Goal: Task Accomplishment & Management: Manage account settings

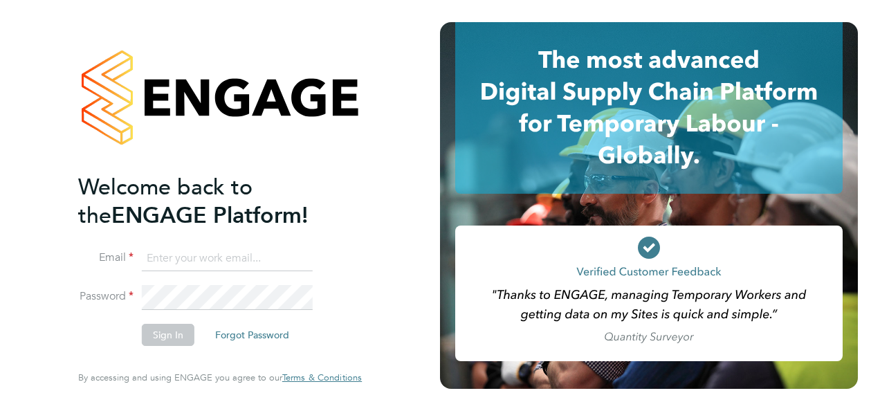
type input "[EMAIL_ADDRESS][DOMAIN_NAME]"
click at [177, 339] on button "Sign In" at bounding box center [168, 335] width 53 height 22
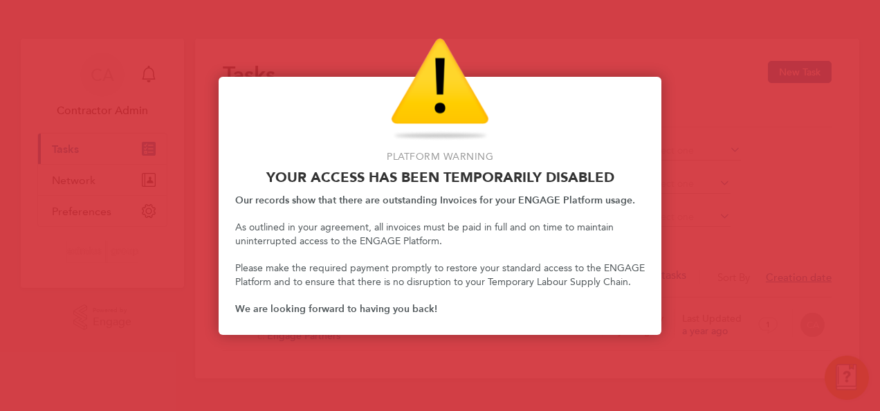
click at [457, 347] on div at bounding box center [440, 205] width 880 height 411
drag, startPoint x: 568, startPoint y: 104, endPoint x: 572, endPoint y: 149, distance: 45.8
click at [566, 103] on div "Access Disabled" at bounding box center [439, 90] width 409 height 104
drag, startPoint x: 740, startPoint y: 124, endPoint x: 719, endPoint y: 120, distance: 22.0
click at [735, 122] on div at bounding box center [440, 205] width 880 height 411
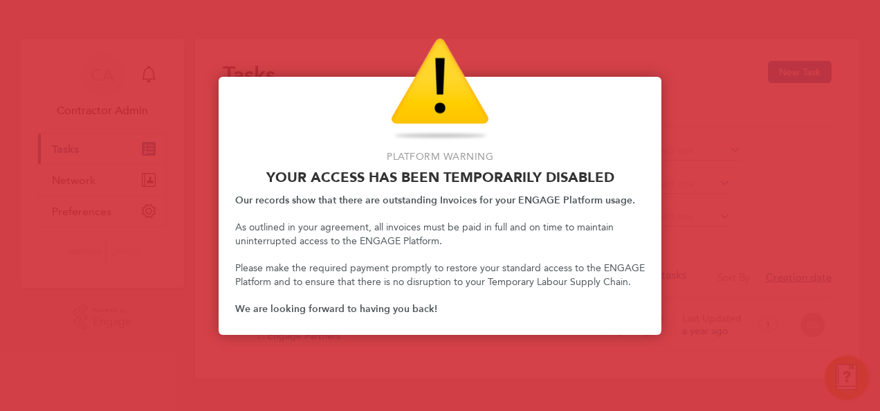
drag, startPoint x: 560, startPoint y: 122, endPoint x: 521, endPoint y: 116, distance: 38.4
click at [529, 119] on div "Access Disabled" at bounding box center [439, 90] width 409 height 104
click at [446, 104] on img "Access Disabled" at bounding box center [440, 90] width 98 height 104
click at [444, 104] on img "Access Disabled" at bounding box center [440, 90] width 98 height 104
click at [325, 302] on p "We are looking forward to having you back!" at bounding box center [439, 309] width 409 height 14
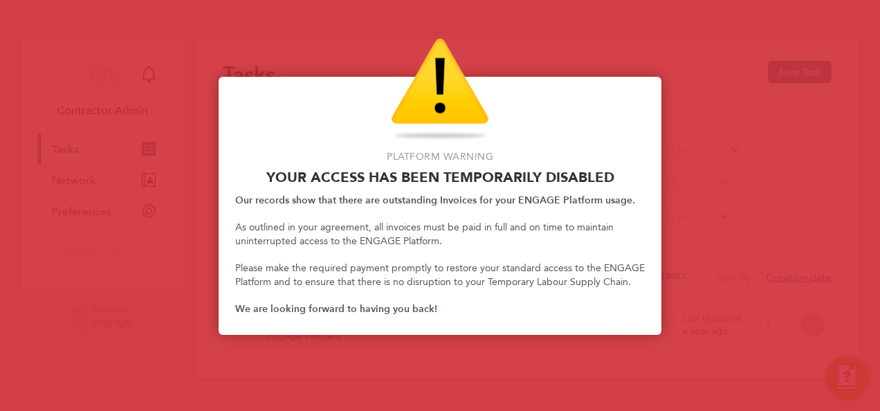
click at [112, 239] on div at bounding box center [440, 205] width 880 height 411
drag, startPoint x: 109, startPoint y: 232, endPoint x: 106, endPoint y: 218, distance: 14.9
click at [104, 226] on div at bounding box center [440, 205] width 880 height 411
drag, startPoint x: 325, startPoint y: 184, endPoint x: 762, endPoint y: 122, distance: 441.4
click at [775, 123] on div at bounding box center [440, 205] width 880 height 411
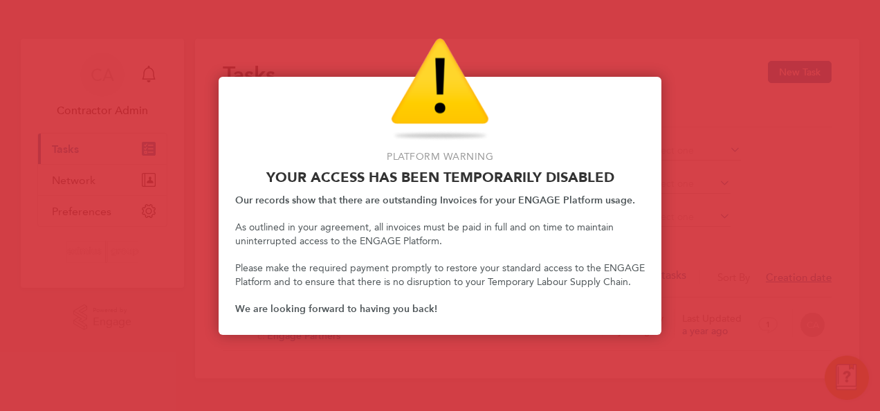
click at [444, 87] on img "Access Disabled" at bounding box center [440, 90] width 98 height 104
drag, startPoint x: 372, startPoint y: 86, endPoint x: 289, endPoint y: 104, distance: 84.8
click at [369, 87] on div "Access Disabled" at bounding box center [439, 90] width 409 height 104
click at [445, 58] on img "Access Disabled" at bounding box center [440, 90] width 98 height 104
drag, startPoint x: 600, startPoint y: 32, endPoint x: 596, endPoint y: 20, distance: 12.5
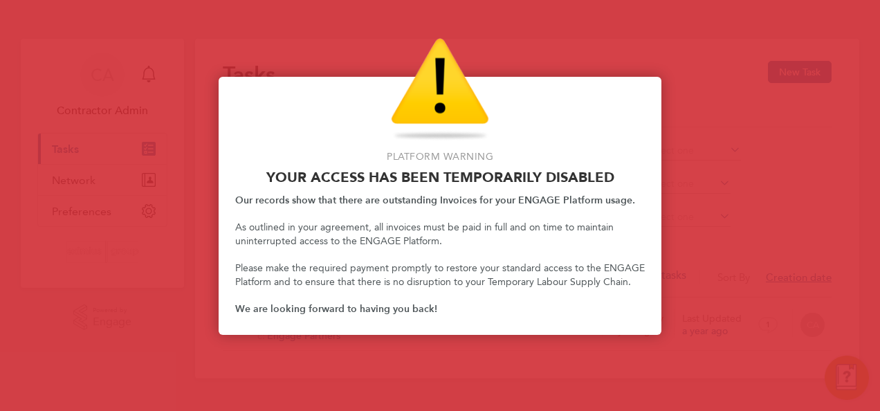
click at [602, 32] on div at bounding box center [440, 205] width 880 height 411
click at [359, 150] on p "Platform Warning" at bounding box center [439, 157] width 409 height 14
click at [840, 389] on div at bounding box center [440, 205] width 880 height 411
